Goal: Task Accomplishment & Management: Use online tool/utility

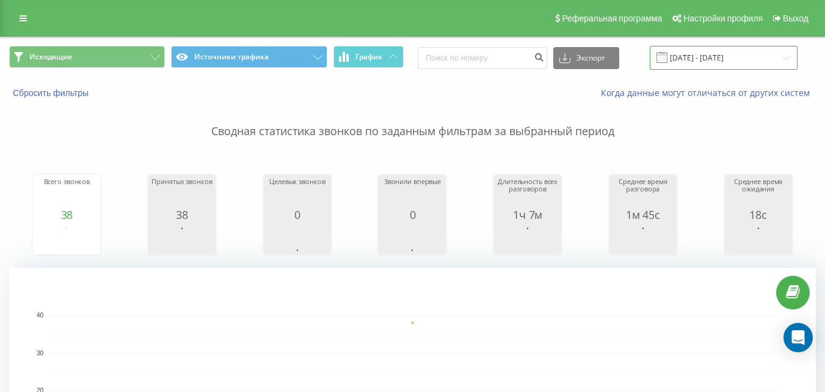
click at [707, 58] on input "03.07.2025 - 03.07.2025" at bounding box center [724, 58] width 148 height 24
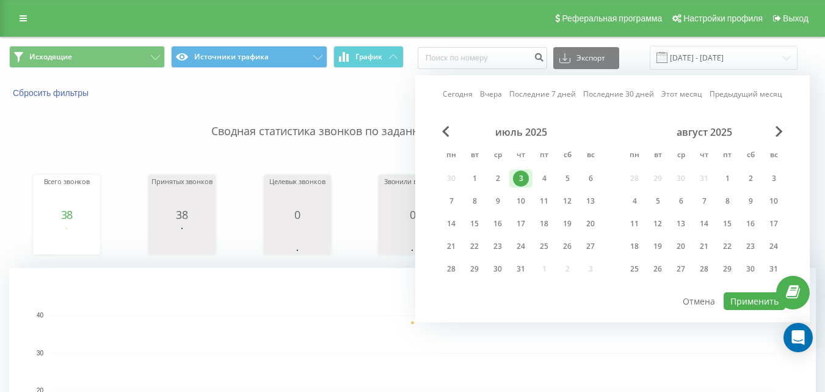
click at [459, 89] on link "Сегодня" at bounding box center [458, 94] width 30 height 12
click at [752, 298] on button "Применить" at bounding box center [755, 301] width 62 height 18
type input "21.08.2025 - 21.08.2025"
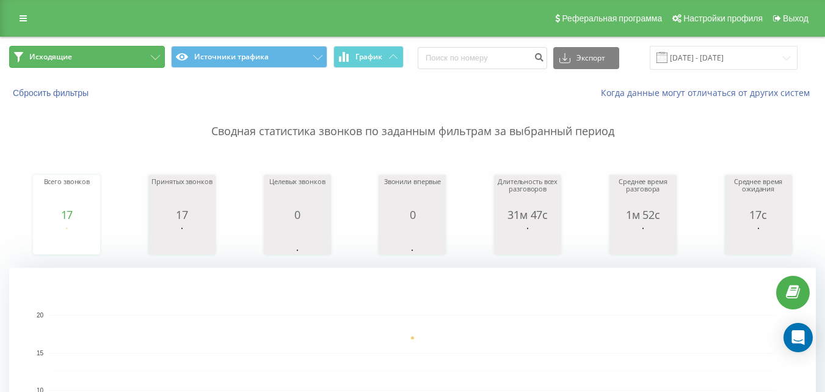
click at [117, 64] on button "Исходящие" at bounding box center [87, 57] width 156 height 22
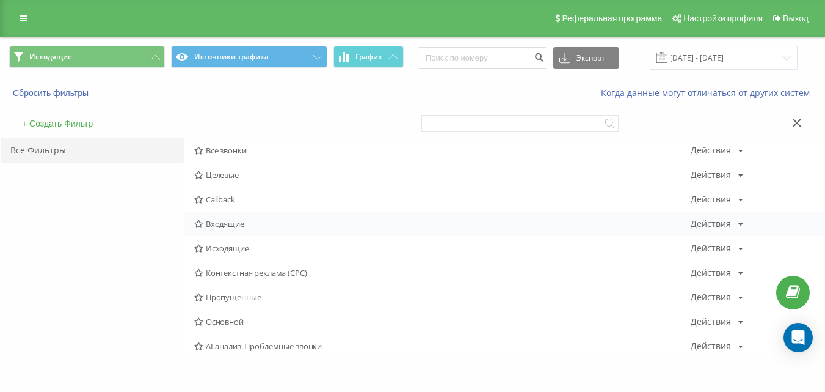
click at [226, 228] on span "Входящие" at bounding box center [442, 223] width 497 height 9
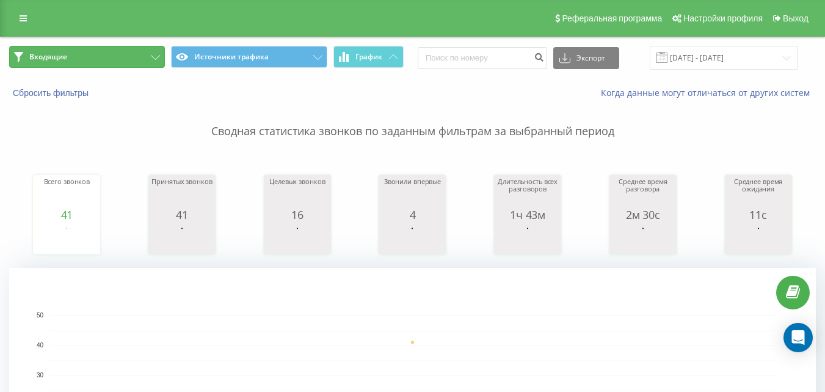
click at [74, 58] on button "Входящие" at bounding box center [87, 57] width 156 height 22
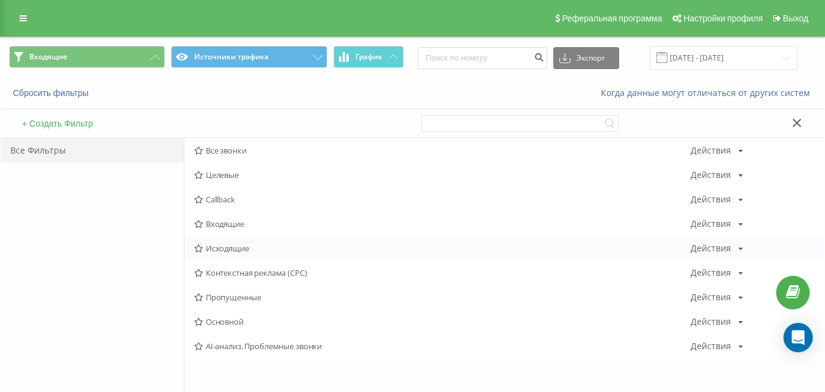
click at [216, 244] on span "Исходящие" at bounding box center [442, 248] width 497 height 9
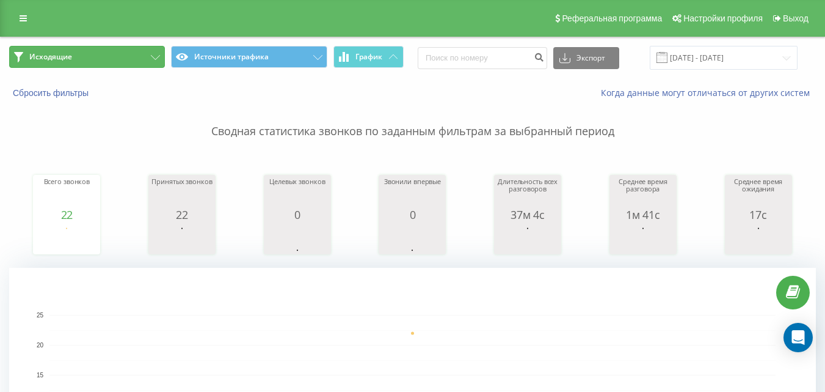
click at [76, 57] on button "Исходящие" at bounding box center [87, 57] width 156 height 22
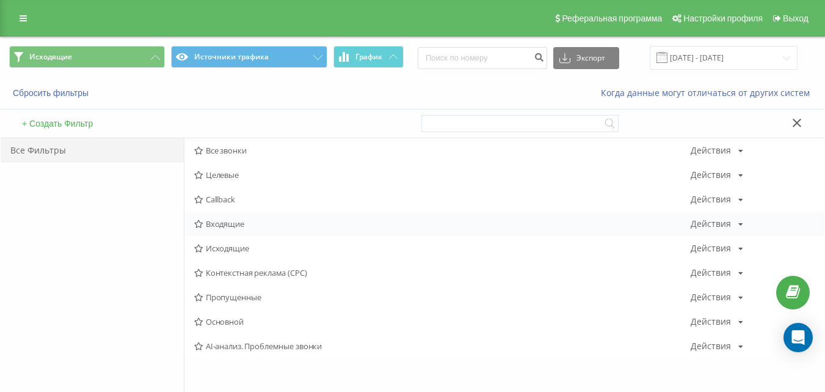
click at [218, 222] on span "Входящие" at bounding box center [442, 223] width 497 height 9
